Goal: Information Seeking & Learning: Find specific fact

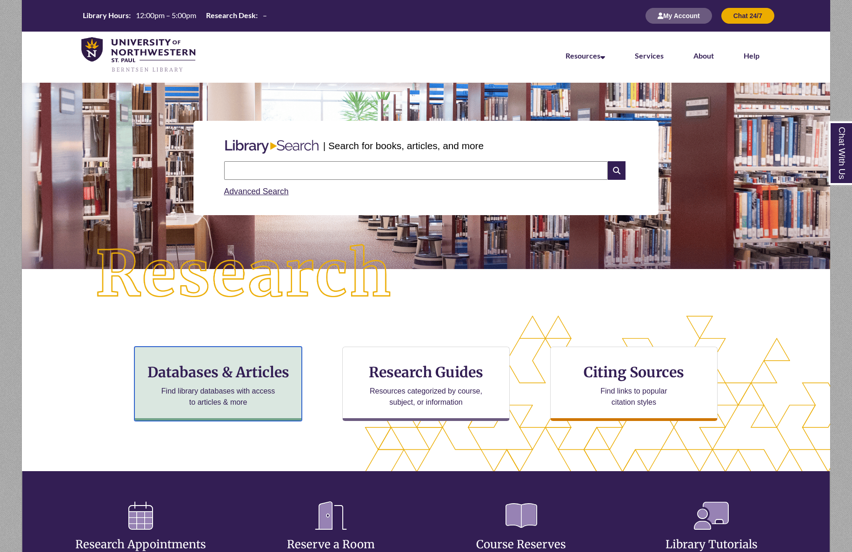
click at [208, 392] on p "Find library databases with access to articles & more" at bounding box center [218, 397] width 121 height 22
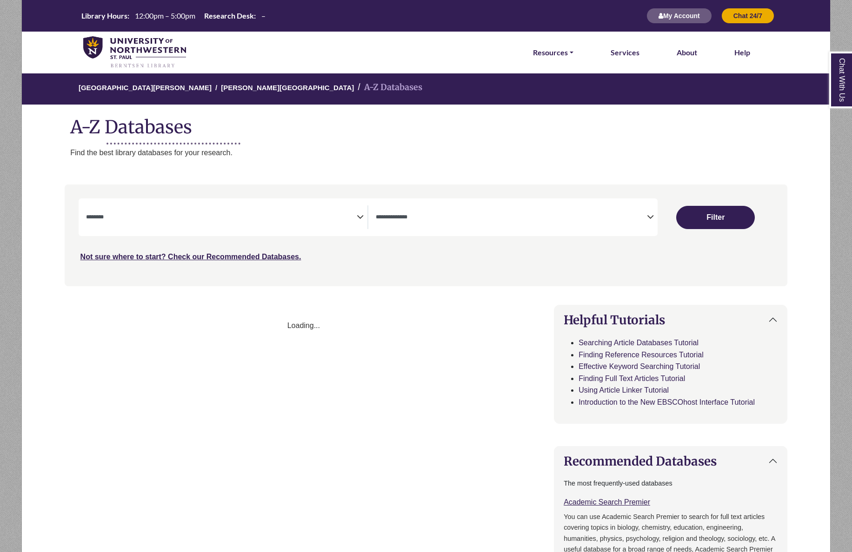
select select "Database Subject Filter"
select select "Database Types Filter"
select select "Database Subject Filter"
select select "Database Types Filter"
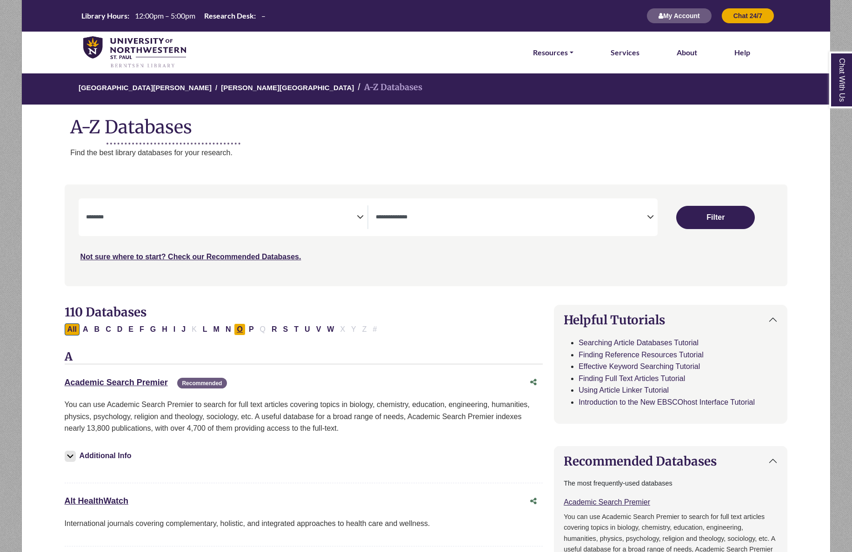
click at [235, 329] on button "O" at bounding box center [239, 330] width 11 height 12
select select "Database Subject Filter"
select select "Database Types Filter"
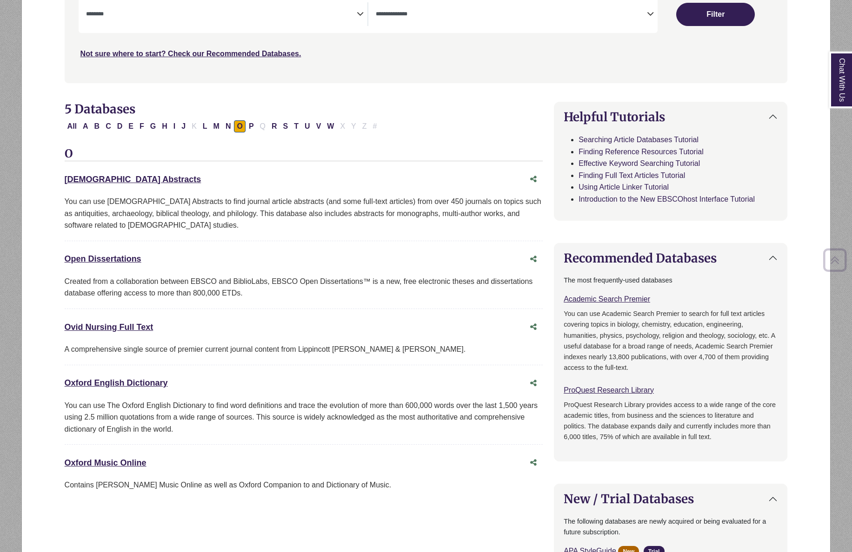
scroll to position [228, 0]
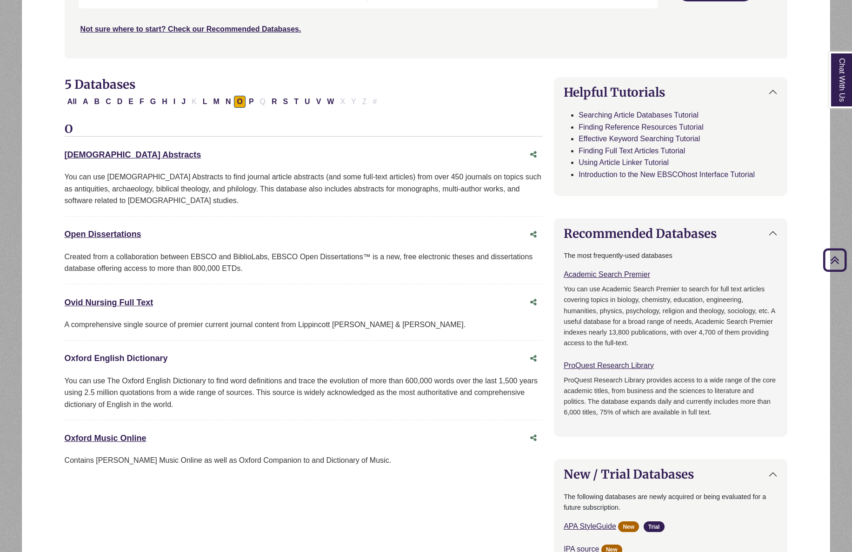
click at [116, 363] on link "Oxford English Dictionary This link opens in a new window" at bounding box center [116, 358] width 103 height 9
